Goal: Feedback & Contribution: Contribute content

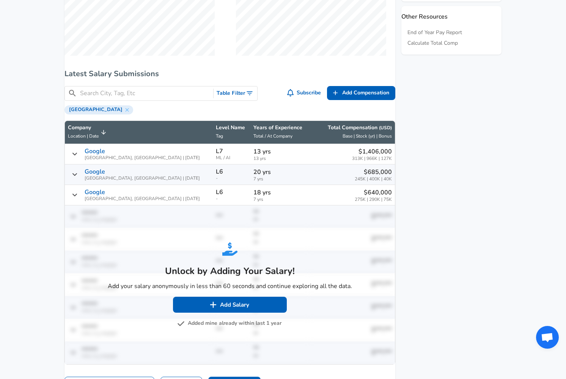
scroll to position [497, 0]
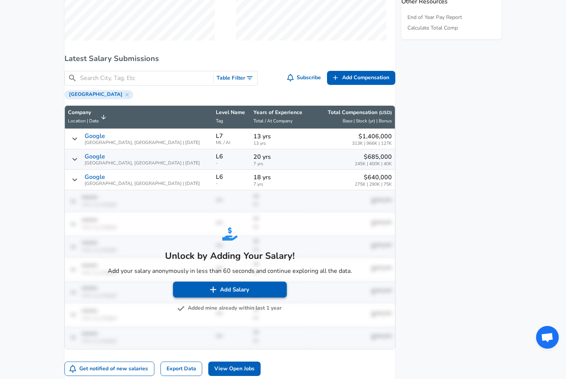
click at [250, 298] on button "Add Salary" at bounding box center [230, 290] width 114 height 16
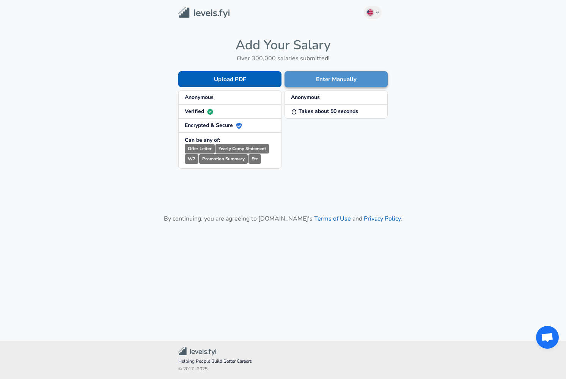
click at [318, 82] on button "Enter Manually" at bounding box center [336, 79] width 103 height 16
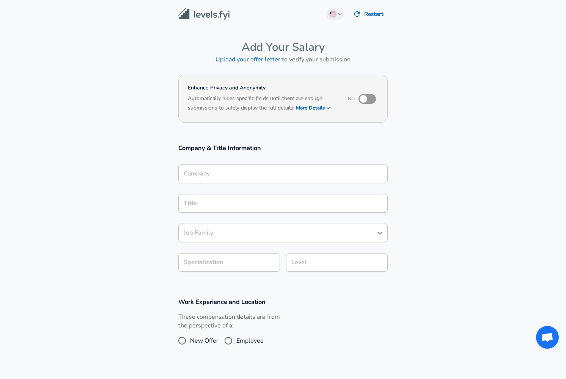
click at [251, 176] on div "Company" at bounding box center [282, 174] width 209 height 19
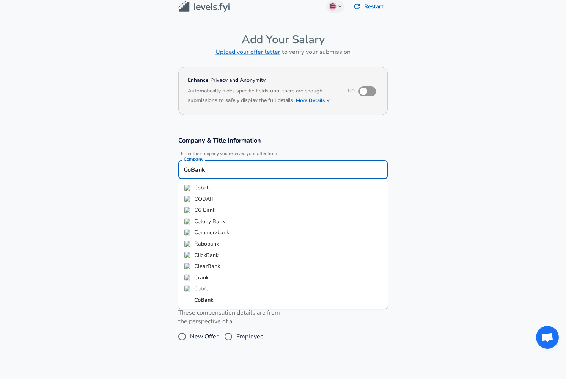
click at [247, 304] on li "CoBank" at bounding box center [282, 300] width 209 height 11
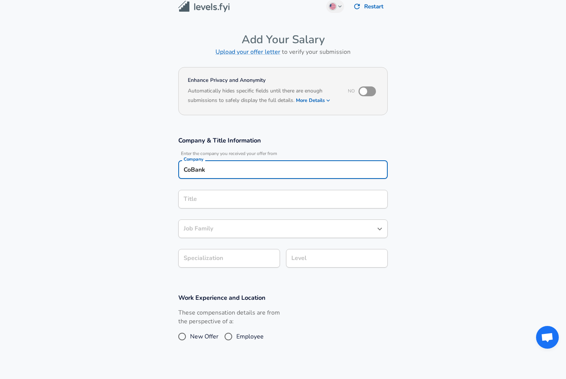
type input "CoBank"
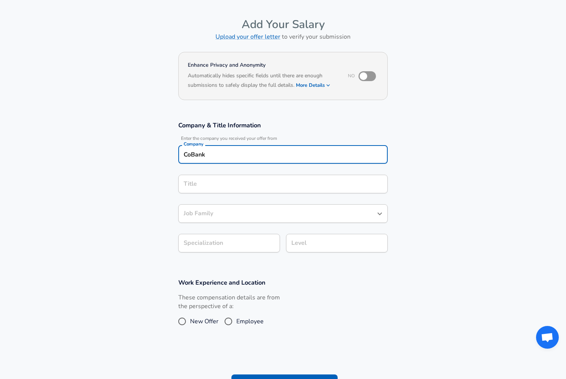
click at [244, 190] on input "Title" at bounding box center [283, 184] width 203 height 12
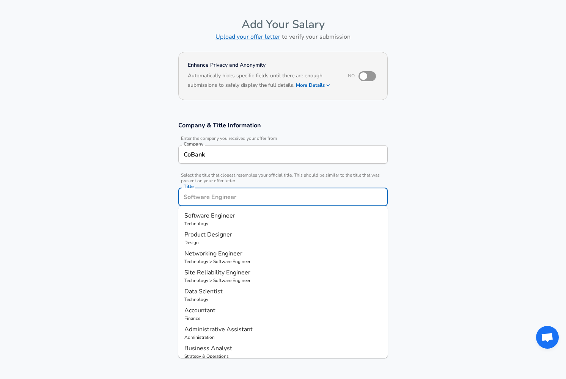
click at [242, 220] on p "Software Engineer" at bounding box center [282, 215] width 197 height 9
type input "Software Engineer"
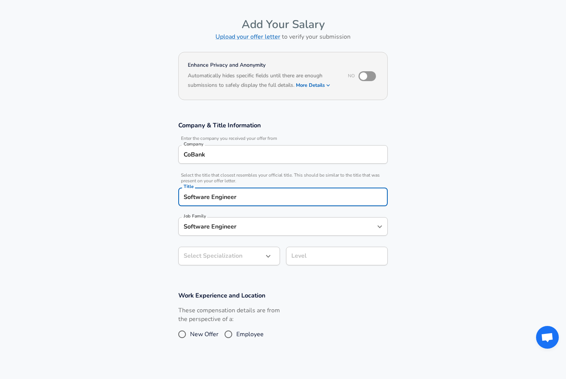
type input "Software Engineer"
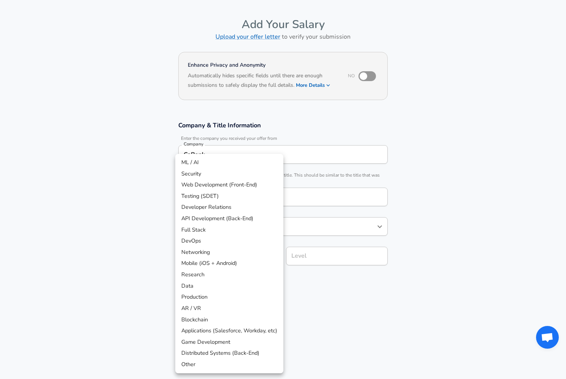
click at [248, 254] on body "English ([GEOGRAPHIC_DATA]) Change Restart Add Your Salary Upload your offer le…" at bounding box center [283, 166] width 566 height 379
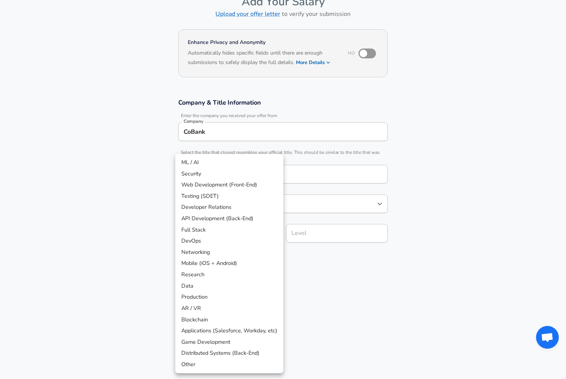
click at [328, 287] on div at bounding box center [283, 189] width 566 height 379
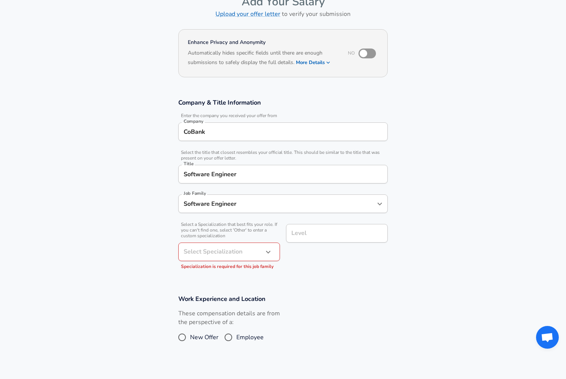
click at [239, 330] on div "These compensation details are from the perspective of a: New Offer Employee" at bounding box center [229, 330] width 102 height 40
click at [235, 338] on input "Employee" at bounding box center [228, 338] width 16 height 12
radio input "true"
click at [249, 249] on body "English ([GEOGRAPHIC_DATA]) Change Restart Add Your Salary Upload your offer le…" at bounding box center [283, 143] width 566 height 379
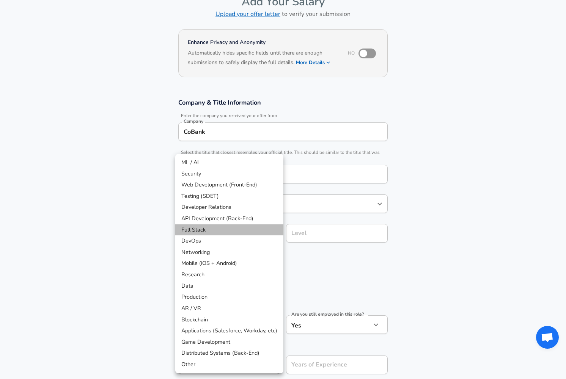
click at [249, 225] on li "Full Stack" at bounding box center [229, 230] width 108 height 11
type input "Full Stack"
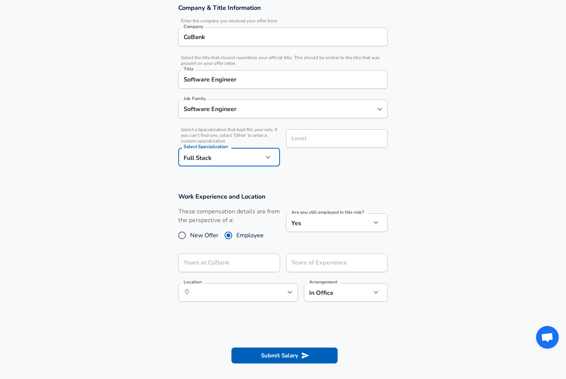
scroll to position [141, 0]
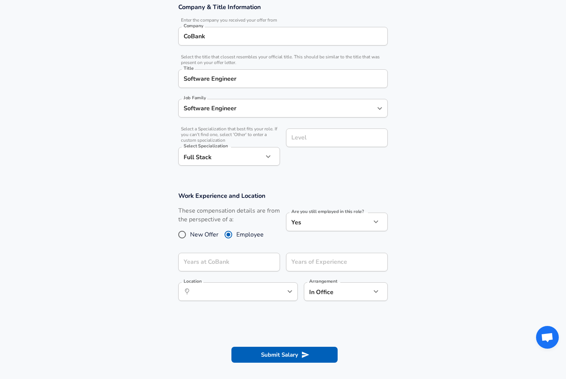
drag, startPoint x: 371, startPoint y: 226, endPoint x: 381, endPoint y: 178, distance: 48.9
click at [381, 178] on form "Enhance Privacy and Anonymity No Automatically hides specific fields until ther…" at bounding box center [283, 153] width 566 height 444
click at [249, 259] on input "Years at CoBank" at bounding box center [220, 262] width 85 height 19
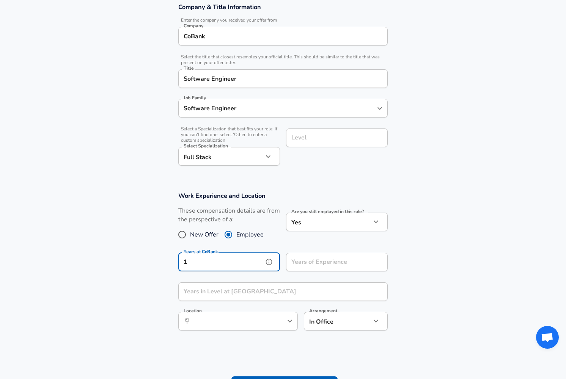
type input "1"
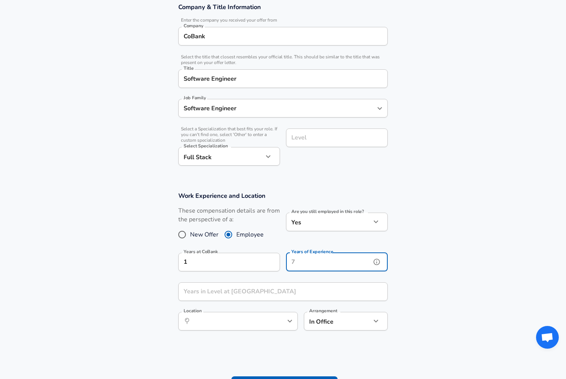
click at [343, 261] on input "Years of Experience" at bounding box center [328, 262] width 85 height 19
type input "15"
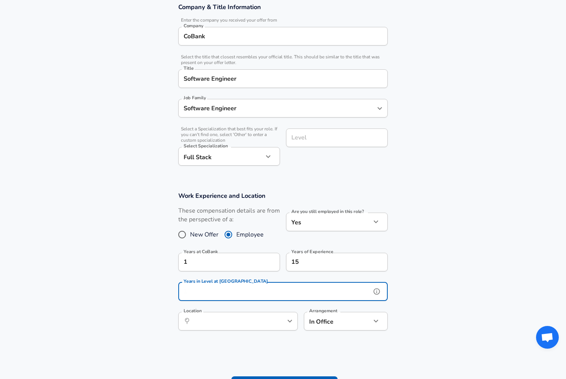
click at [305, 293] on input "Years in Level at [GEOGRAPHIC_DATA]" at bounding box center [274, 292] width 193 height 19
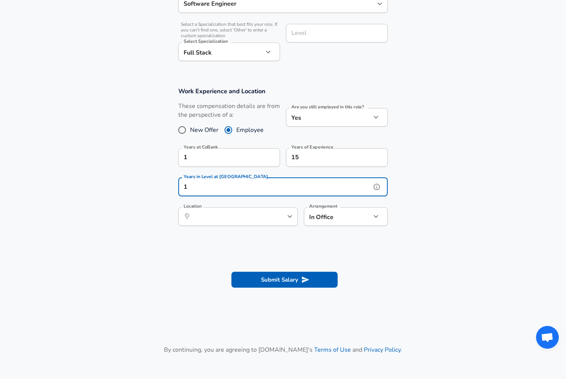
scroll to position [248, 0]
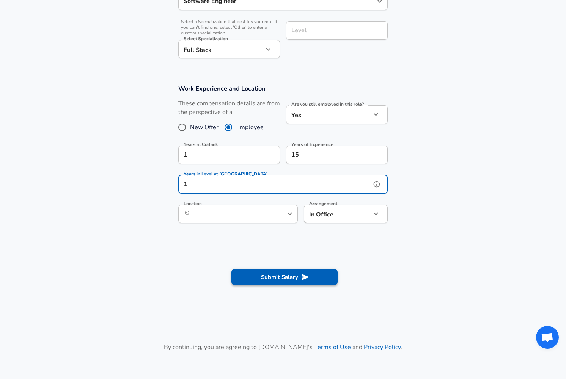
type input "1"
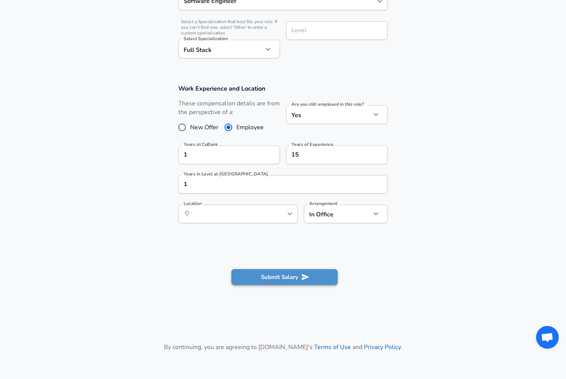
click at [286, 277] on button "Submit Salary" at bounding box center [284, 277] width 106 height 16
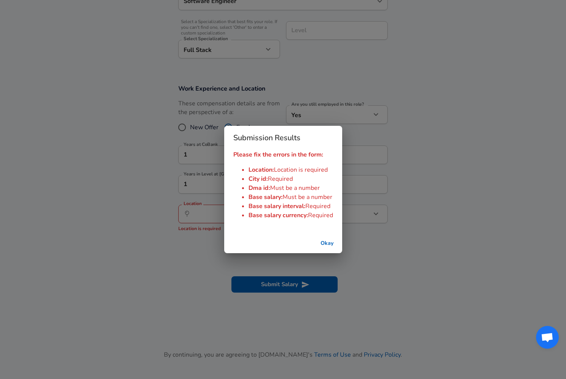
drag, startPoint x: 329, startPoint y: 242, endPoint x: 314, endPoint y: 242, distance: 15.2
click at [329, 242] on button "Okay" at bounding box center [327, 244] width 24 height 14
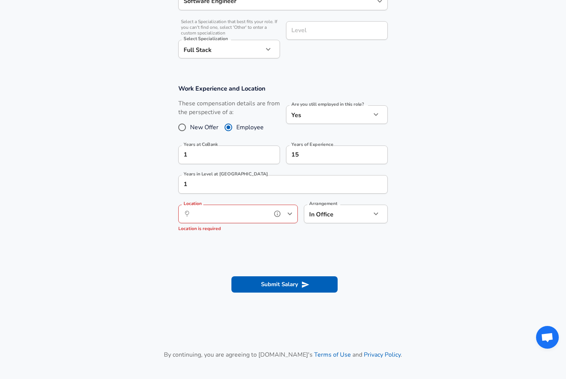
click at [250, 215] on input "Location" at bounding box center [230, 214] width 78 height 12
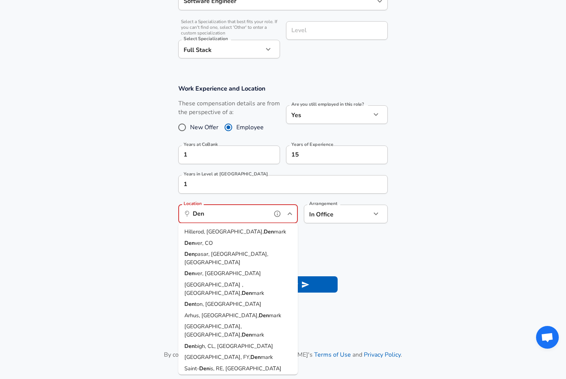
click at [220, 242] on li "Den ver, CO" at bounding box center [238, 242] width 120 height 11
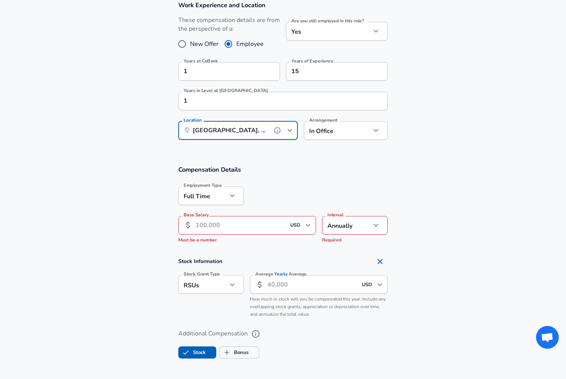
scroll to position [346, 0]
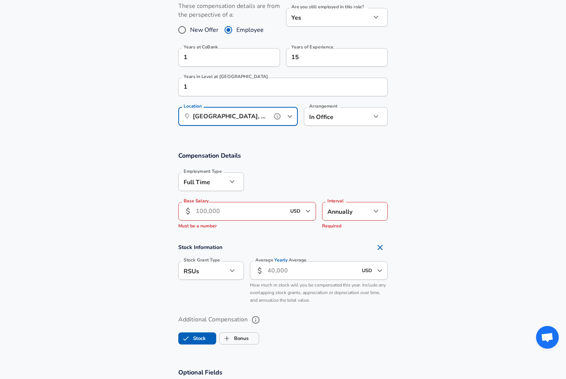
type input "[GEOGRAPHIC_DATA], [GEOGRAPHIC_DATA]"
click at [270, 214] on input "Base Salary" at bounding box center [241, 211] width 90 height 19
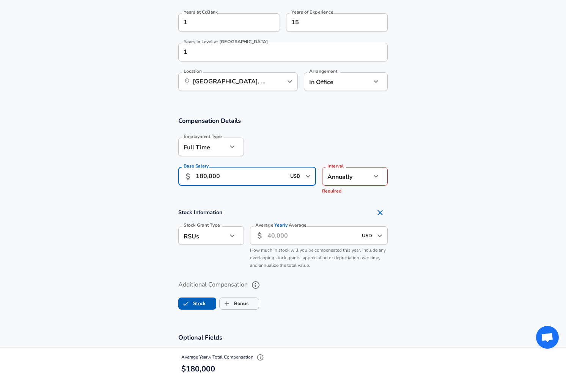
scroll to position [382, 0]
type input "180,000"
click at [233, 235] on icon "button" at bounding box center [232, 235] width 5 height 3
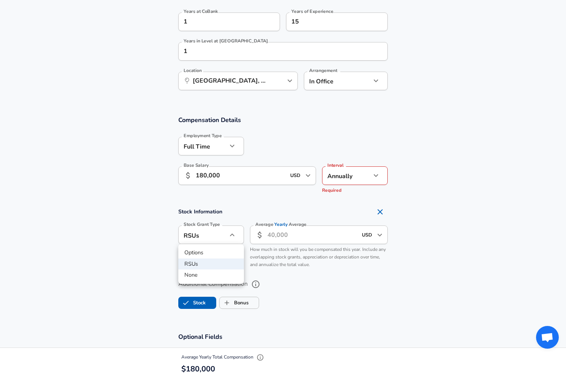
click at [213, 279] on li "None" at bounding box center [211, 275] width 66 height 11
type input "none"
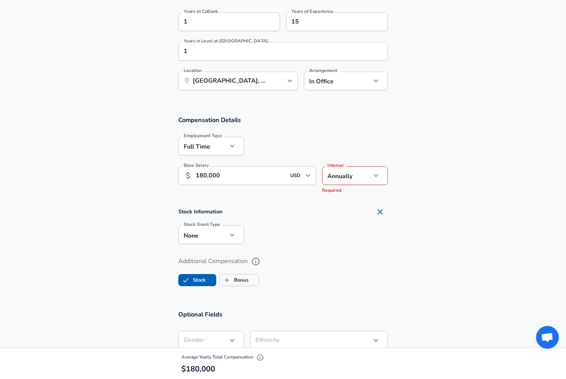
click at [383, 213] on icon "Remove Section" at bounding box center [380, 212] width 9 height 9
checkbox input "false"
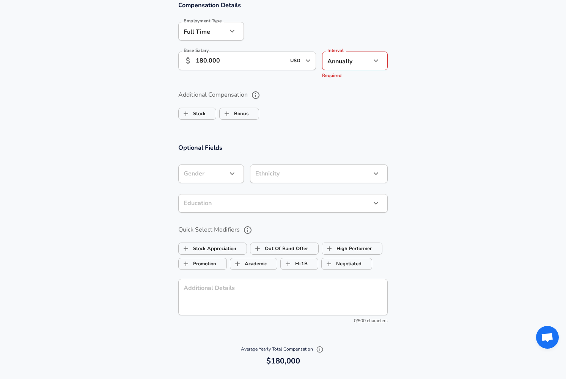
scroll to position [496, 0]
click at [312, 295] on textarea "Additional Details" at bounding box center [283, 298] width 199 height 24
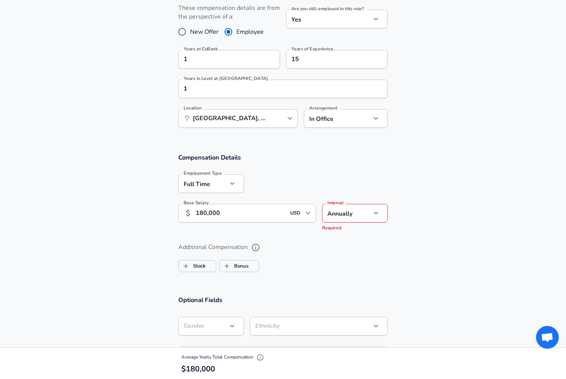
scroll to position [338, 0]
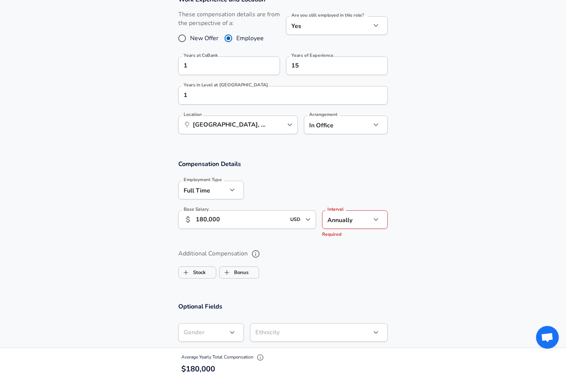
type textarea "Contractor"
click at [397, 222] on div at bounding box center [283, 189] width 566 height 379
click at [359, 239] on li "Annually" at bounding box center [355, 237] width 66 height 11
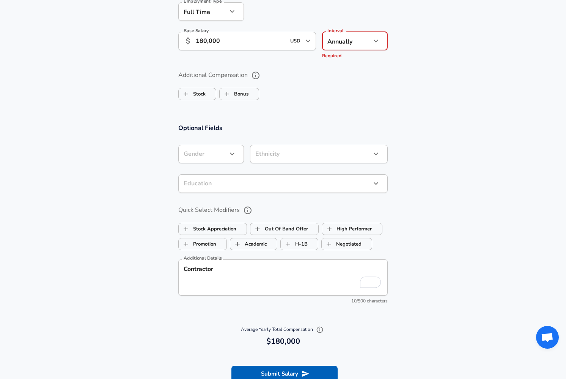
scroll to position [551, 0]
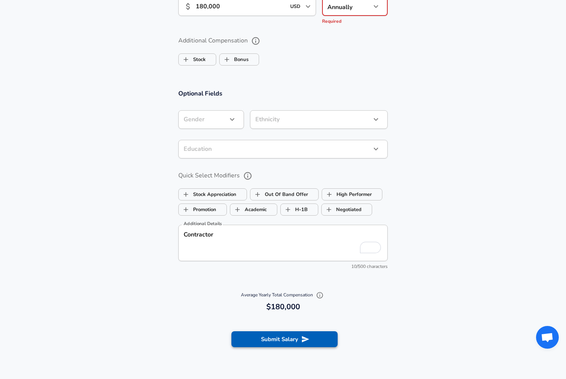
click at [299, 339] on button "Submit Salary" at bounding box center [284, 340] width 106 height 16
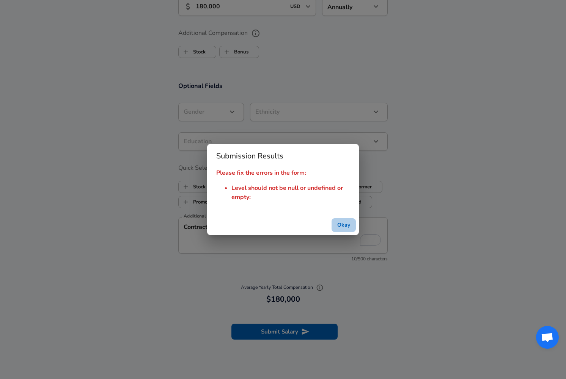
click at [343, 226] on button "Okay" at bounding box center [344, 226] width 24 height 14
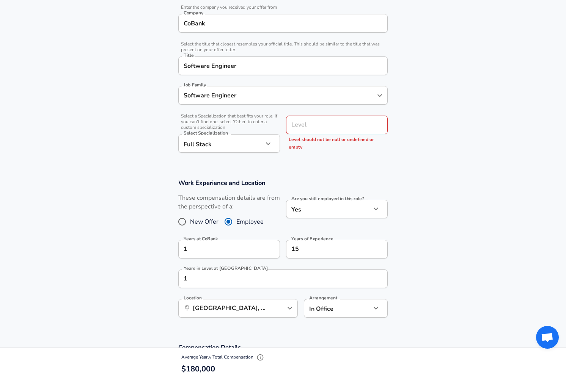
scroll to position [169, 0]
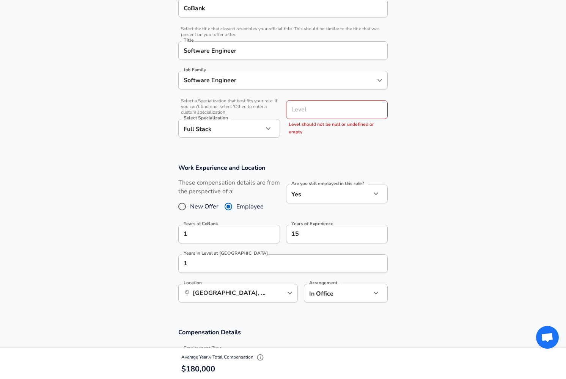
click at [336, 116] on input "Level" at bounding box center [336, 110] width 95 height 12
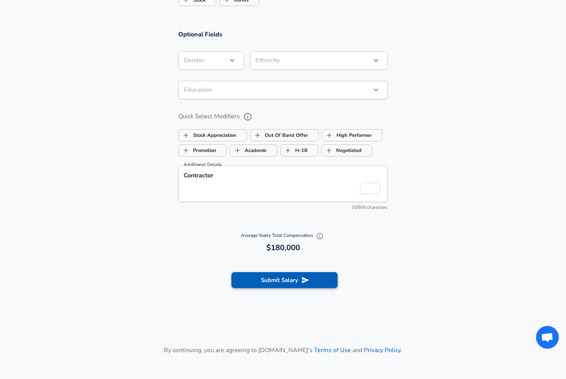
type input "L3"
click at [296, 283] on button "Submit Salary" at bounding box center [284, 280] width 106 height 16
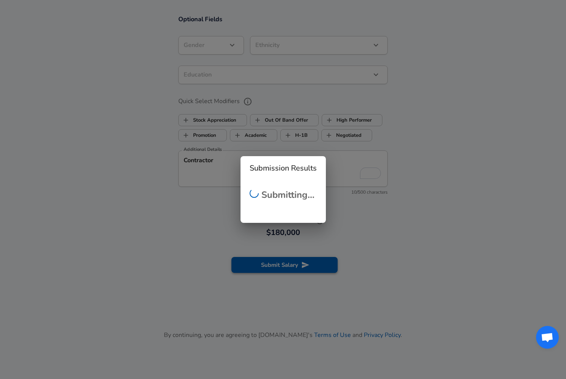
scroll to position [602, 0]
